Goal: Task Accomplishment & Management: Manage account settings

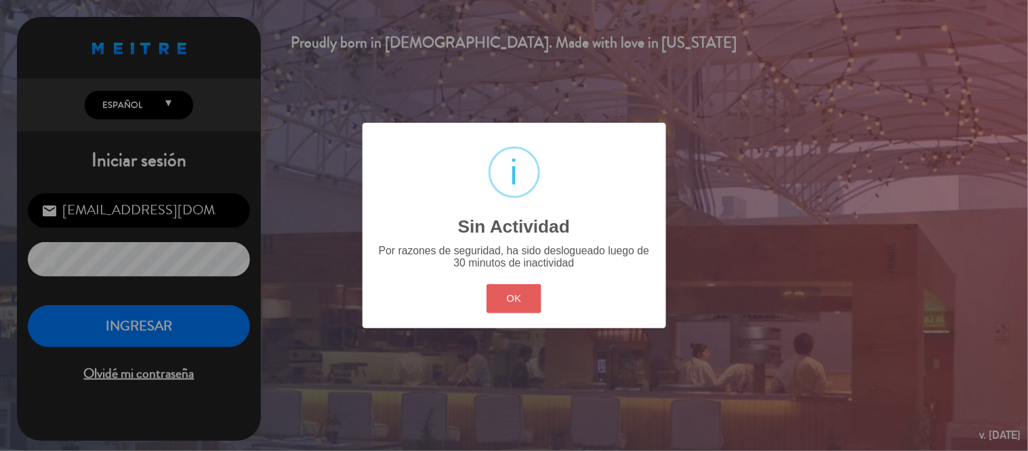
drag, startPoint x: 529, startPoint y: 288, endPoint x: 29, endPoint y: 320, distance: 501.0
click at [528, 288] on button "OK" at bounding box center [513, 298] width 55 height 29
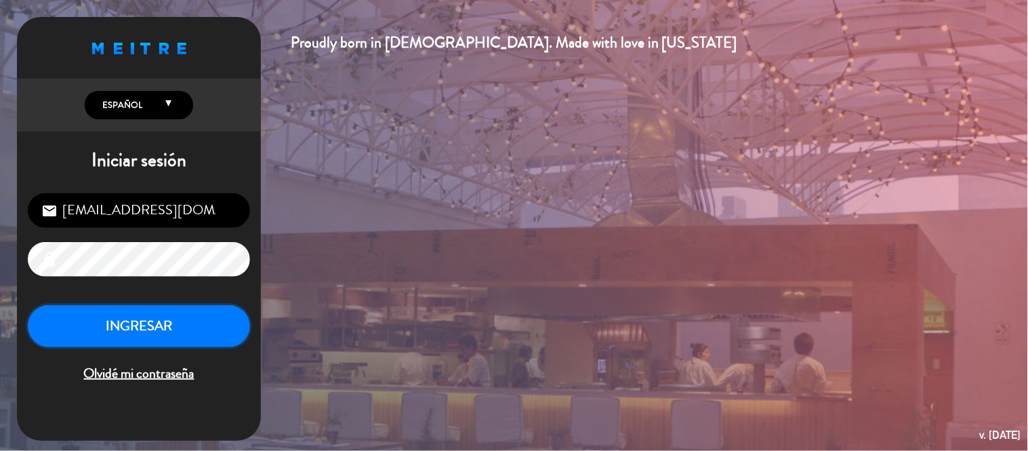
click at [122, 323] on button "INGRESAR" at bounding box center [139, 326] width 222 height 43
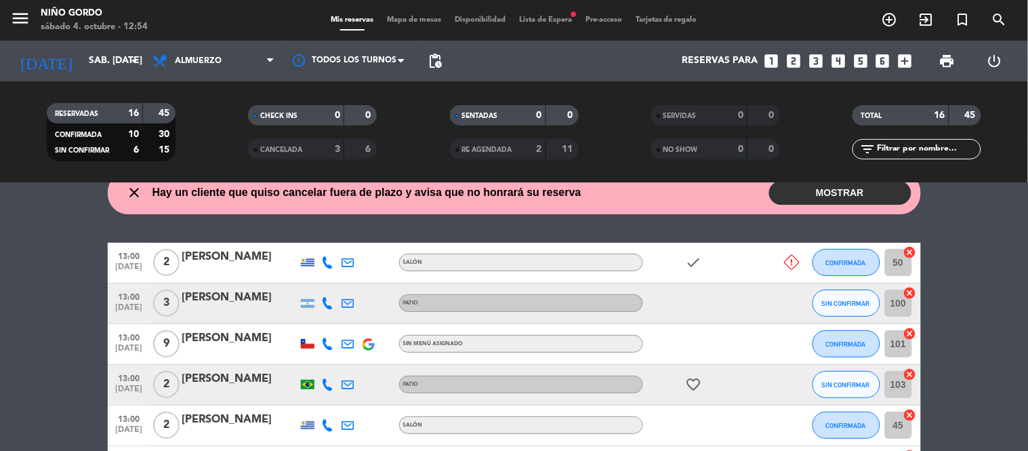
scroll to position [50, 0]
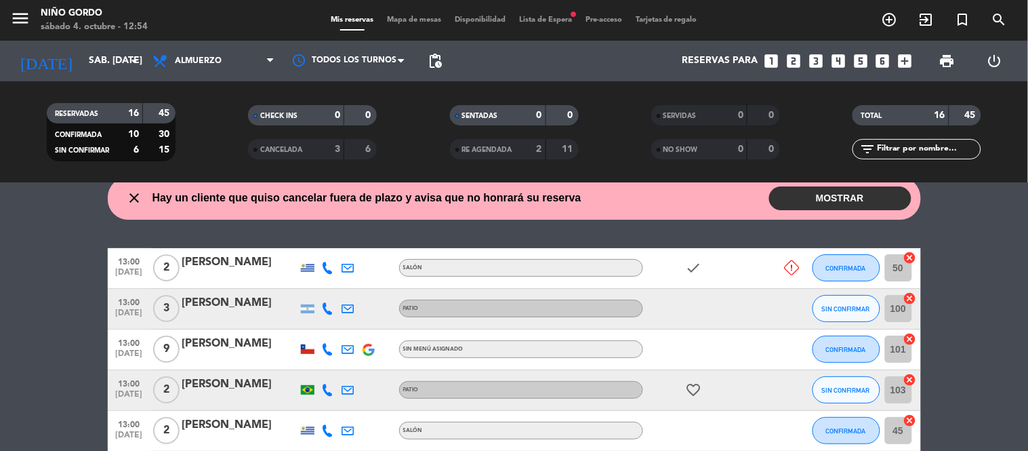
click at [847, 198] on button "MOSTRAR" at bounding box center [840, 198] width 142 height 24
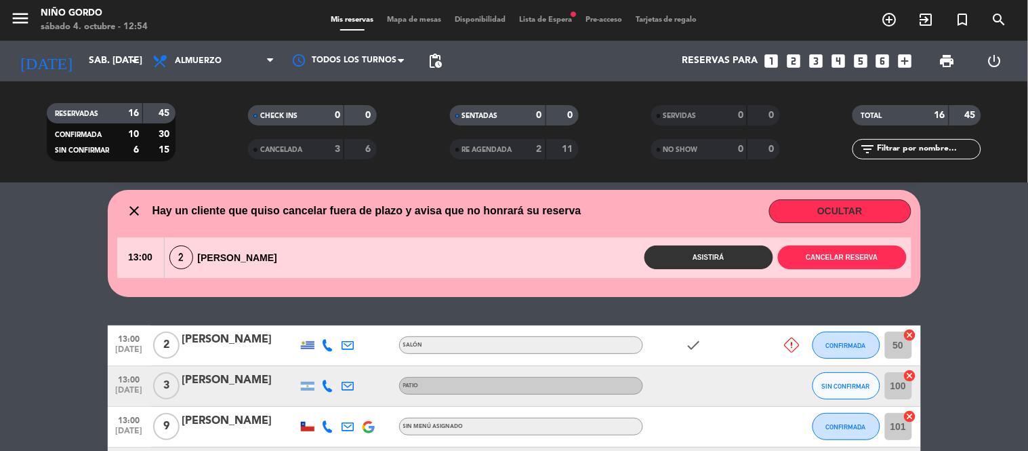
scroll to position [24, 0]
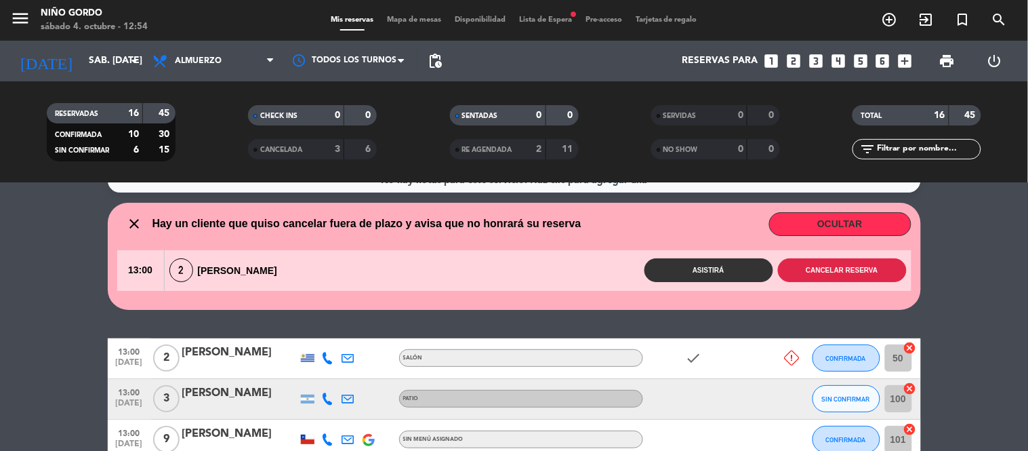
click at [856, 259] on button "Cancelar reserva" at bounding box center [842, 270] width 129 height 24
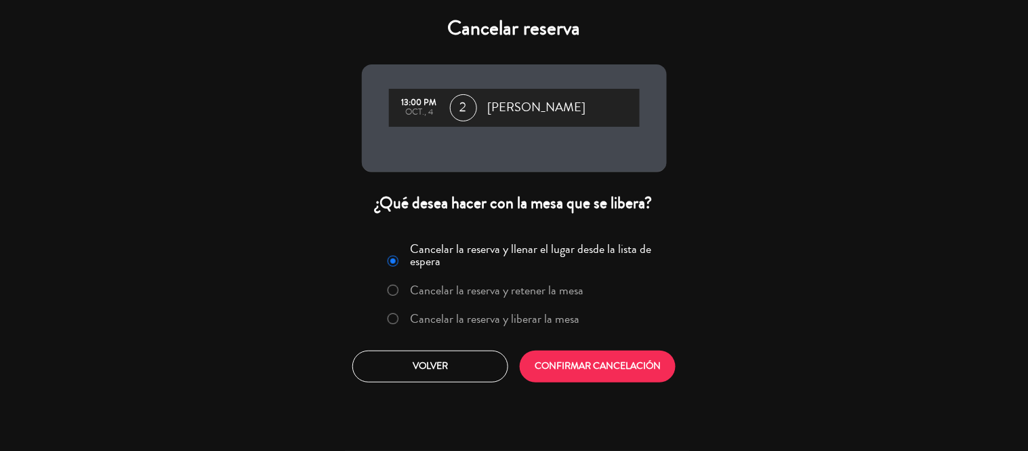
click at [543, 314] on label "Cancelar la reserva y liberar la mesa" at bounding box center [494, 318] width 169 height 12
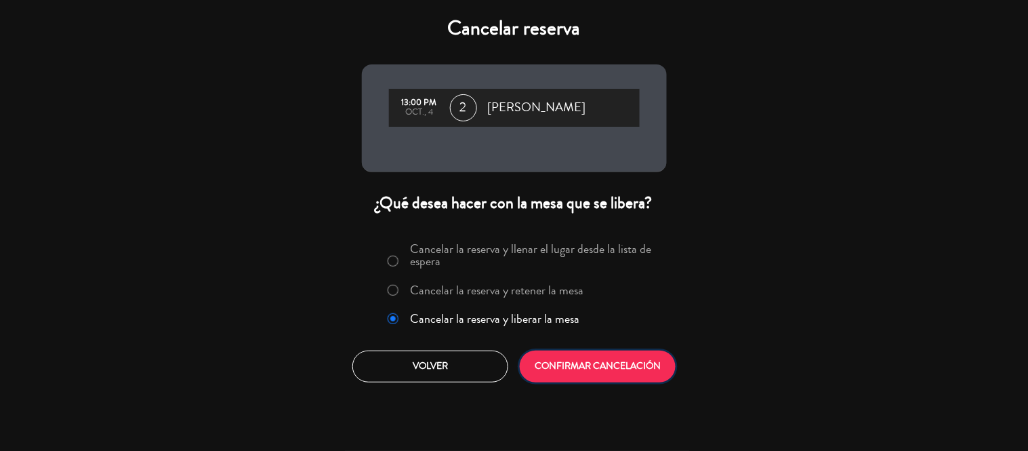
click at [615, 362] on button "CONFIRMAR CANCELACIÓN" at bounding box center [598, 366] width 156 height 32
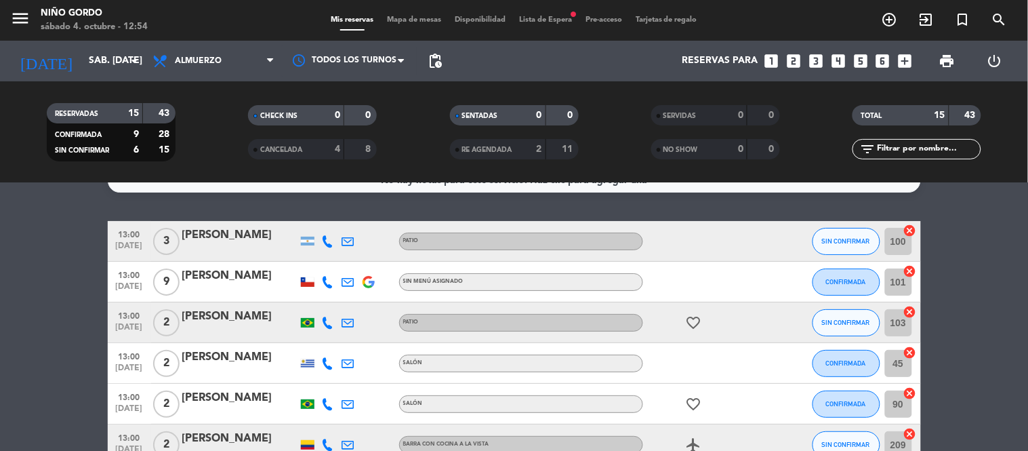
click at [414, 22] on span "Mapa de mesas" at bounding box center [414, 19] width 68 height 7
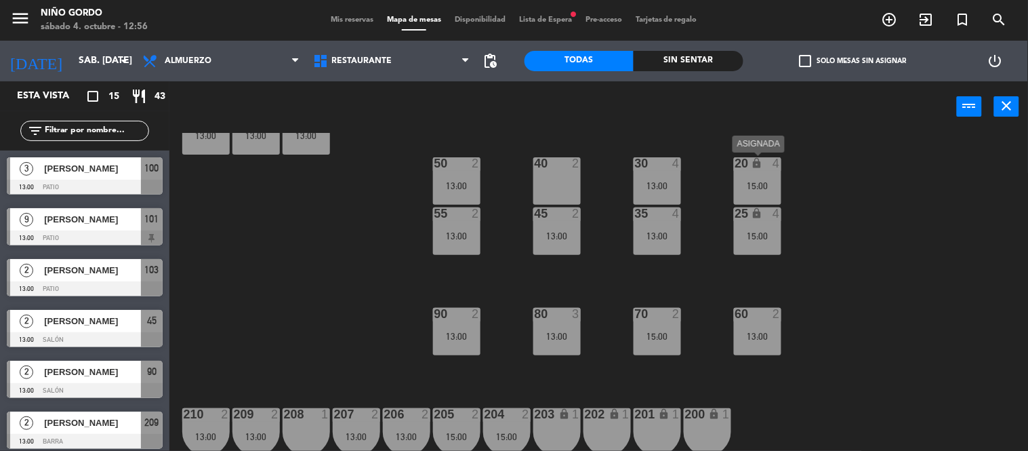
scroll to position [153, 0]
